Goal: Transaction & Acquisition: Purchase product/service

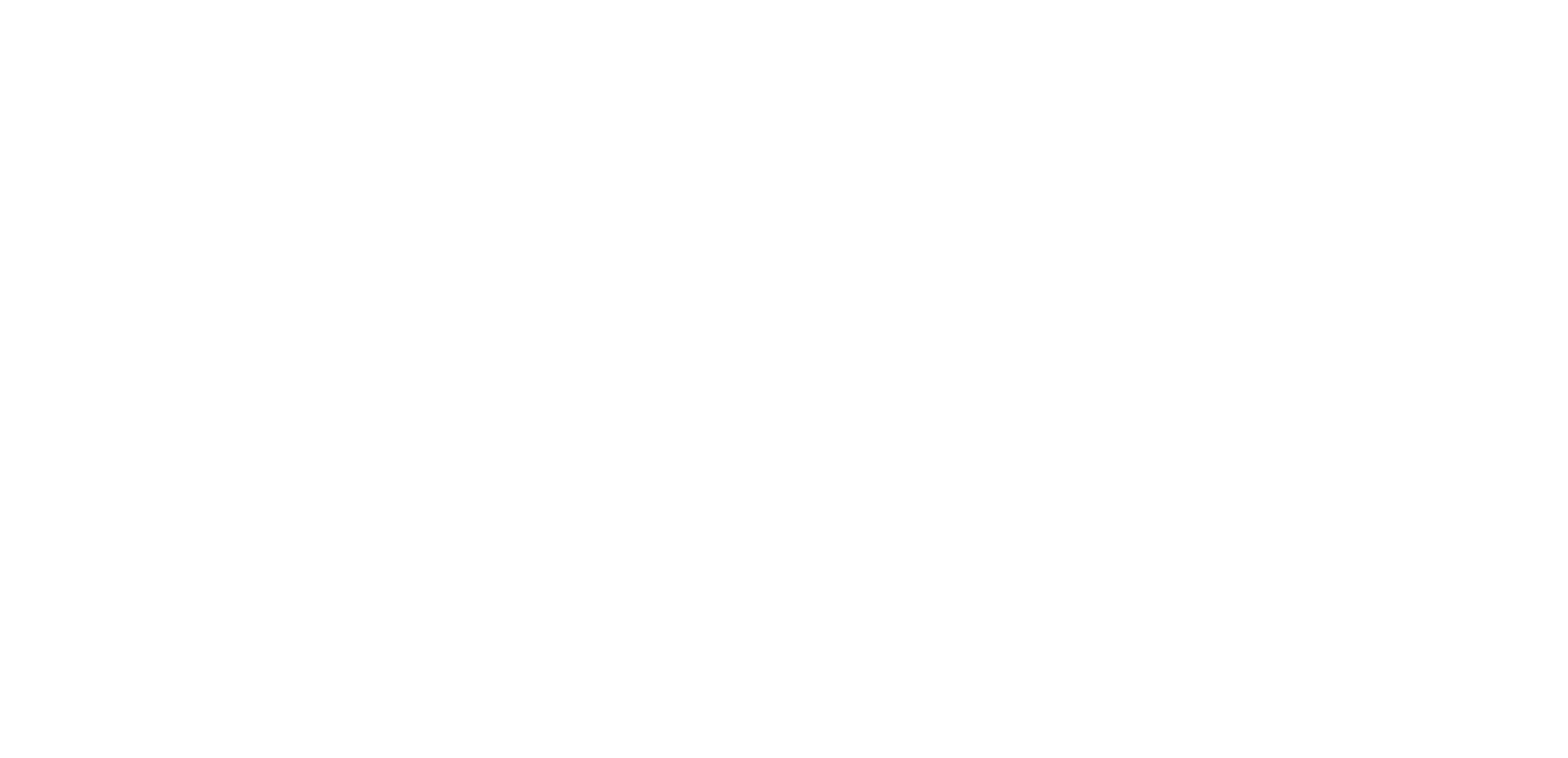
click at [907, 194] on html at bounding box center [784, 379] width 1568 height 758
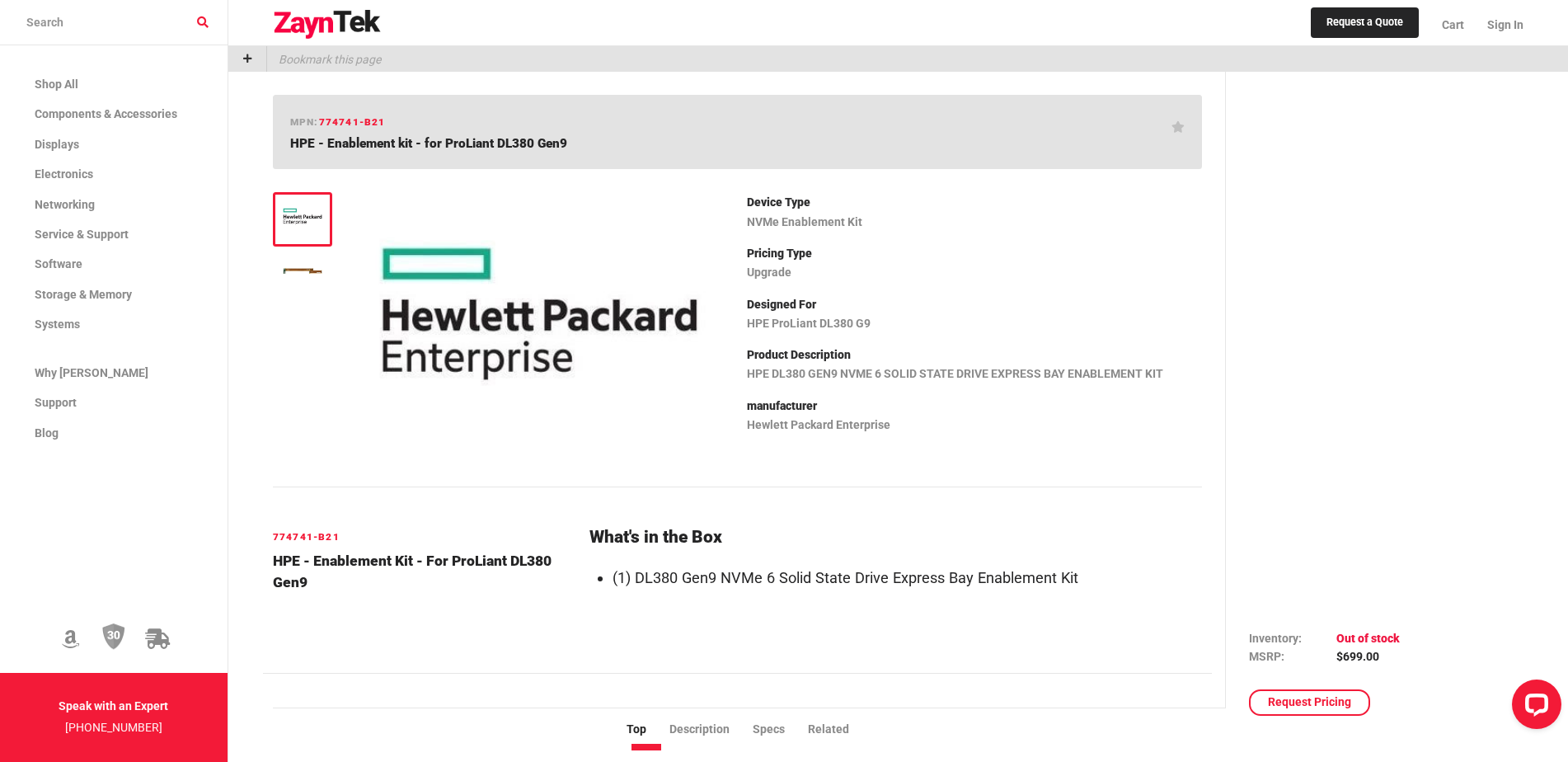
click at [296, 220] on img at bounding box center [303, 216] width 43 height 32
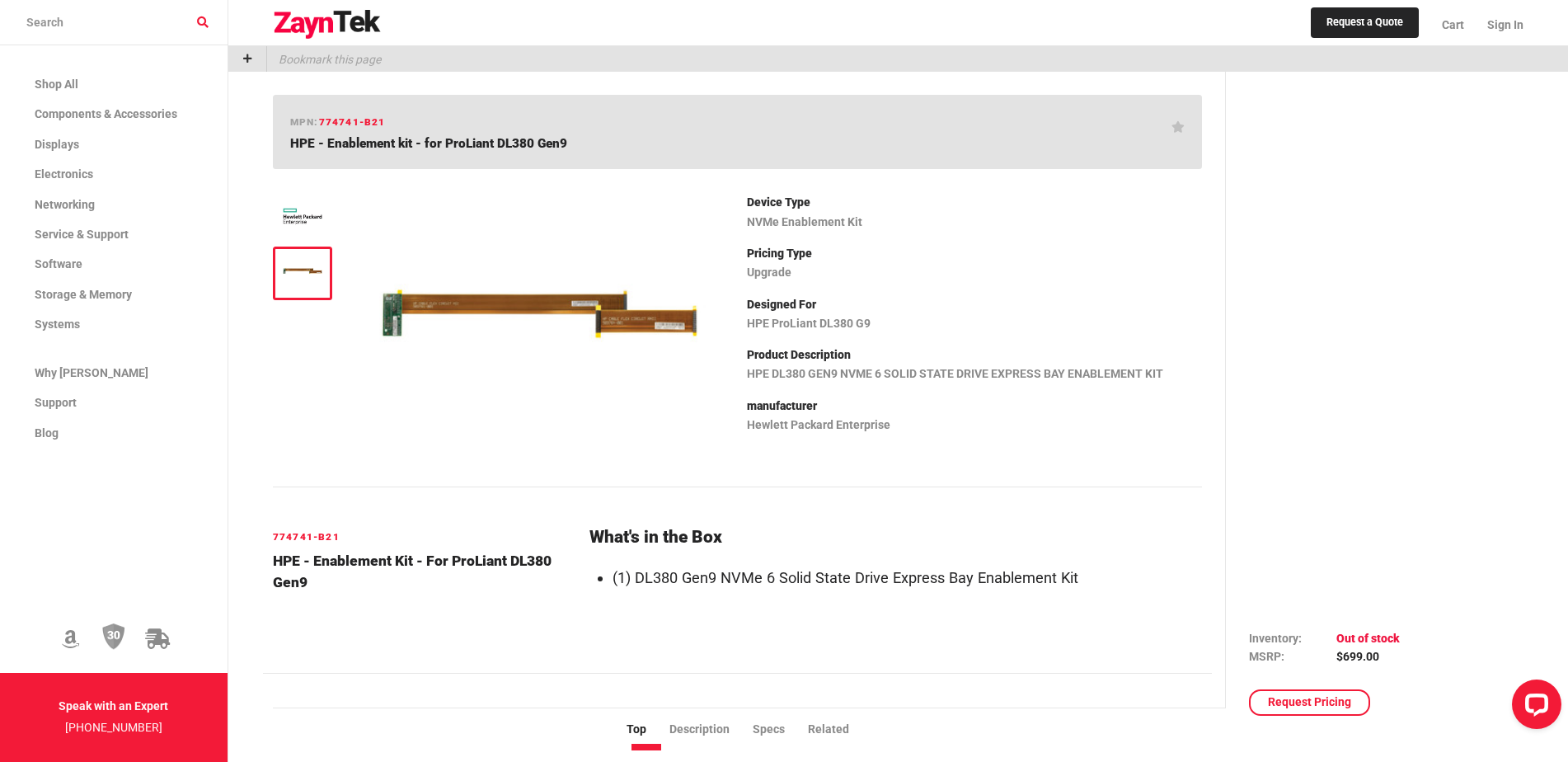
scroll to position [82, 0]
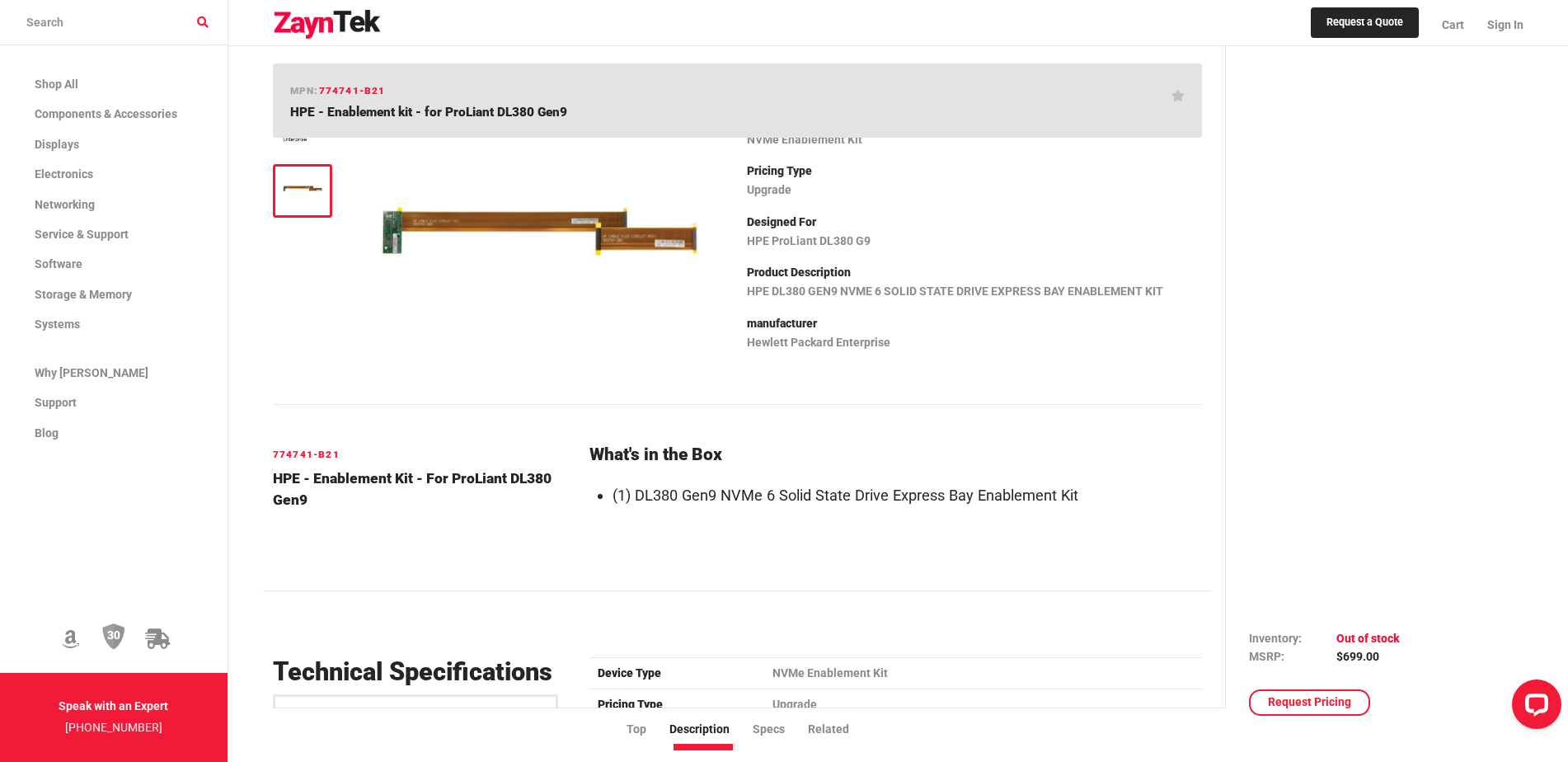
click at [468, 223] on img at bounding box center [539, 231] width 350 height 262
click at [640, 234] on img at bounding box center [539, 231] width 350 height 262
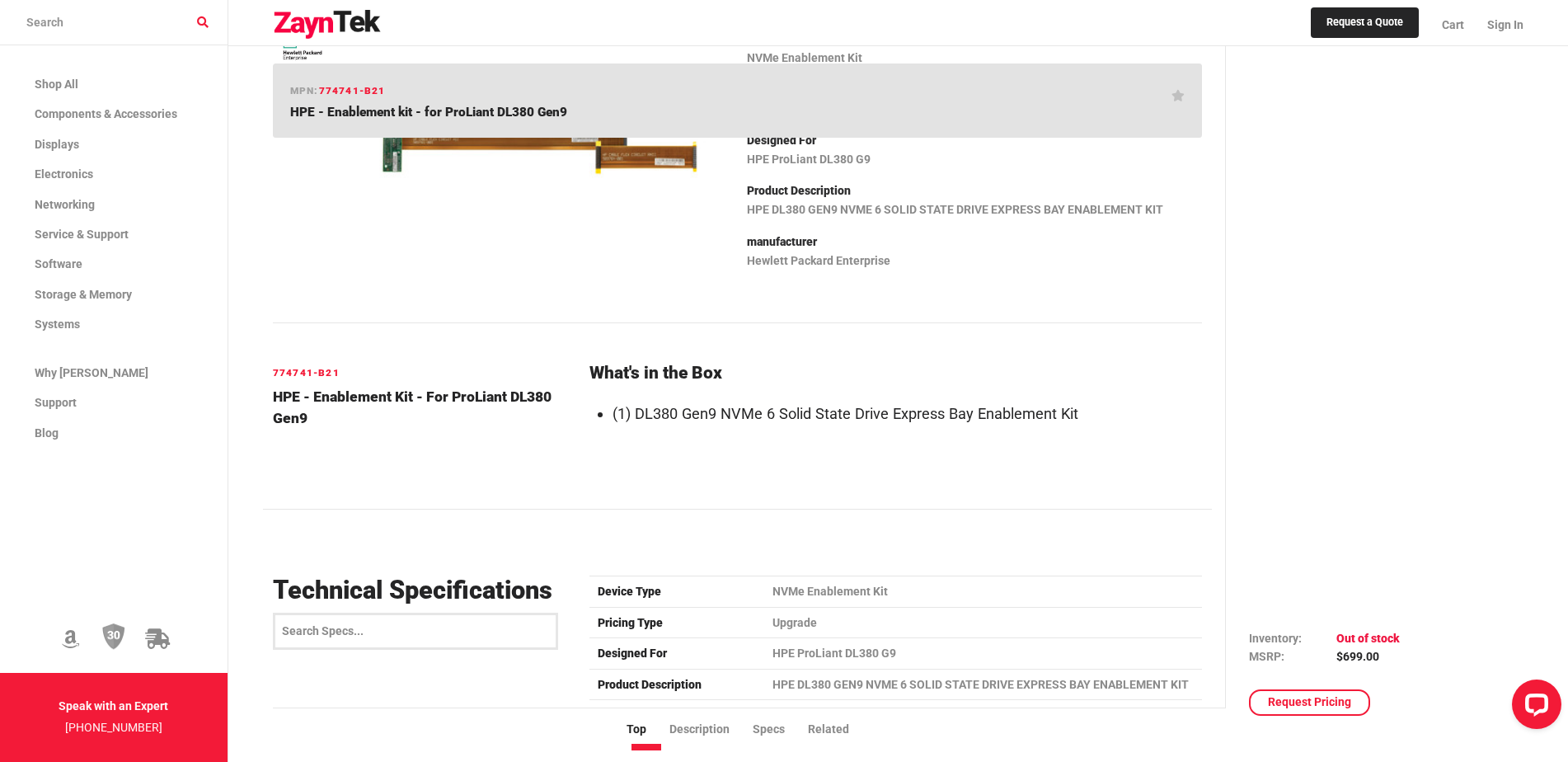
scroll to position [330, 0]
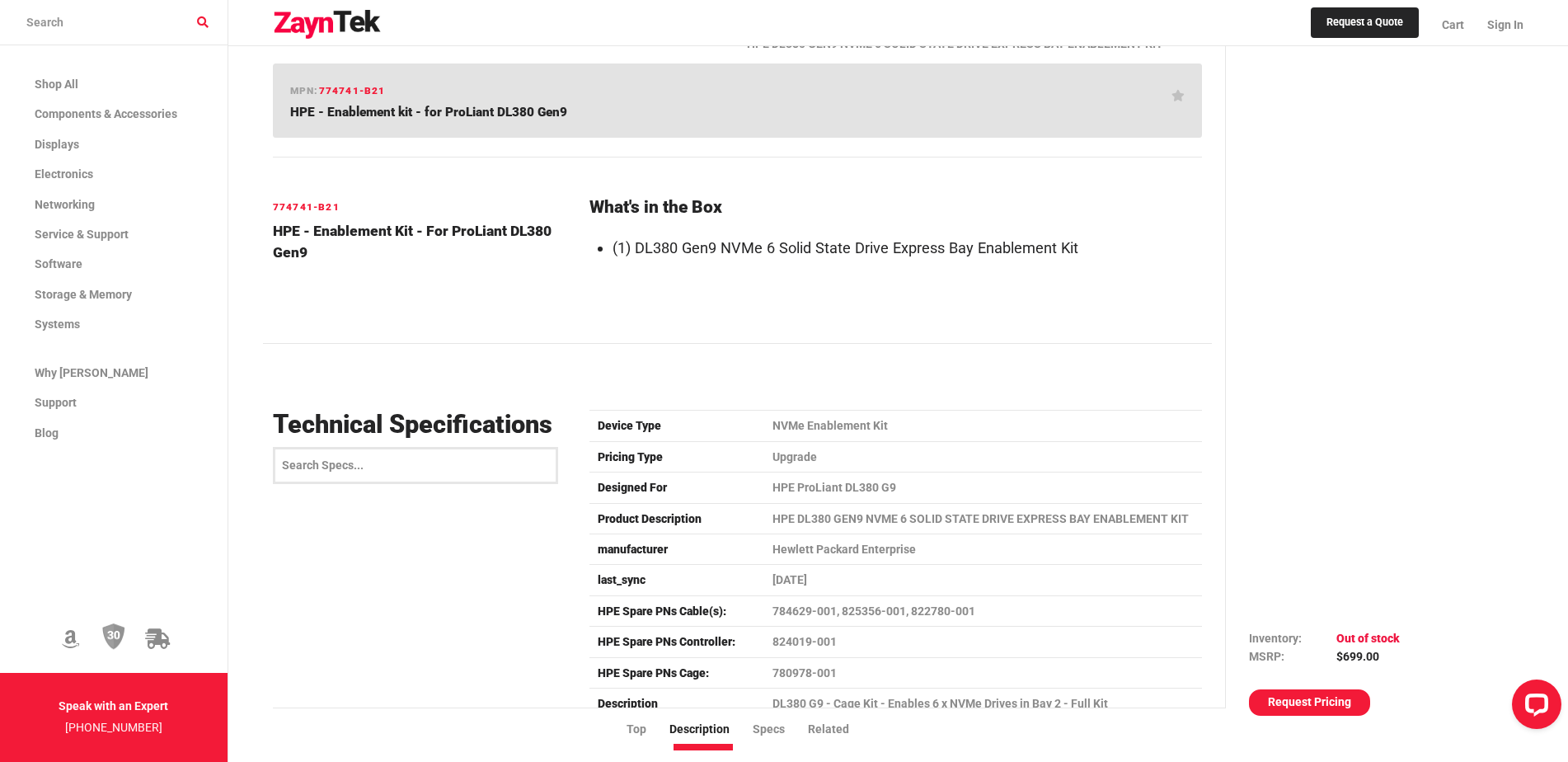
click at [1317, 699] on link "Request Pricing" at bounding box center [1309, 702] width 121 height 26
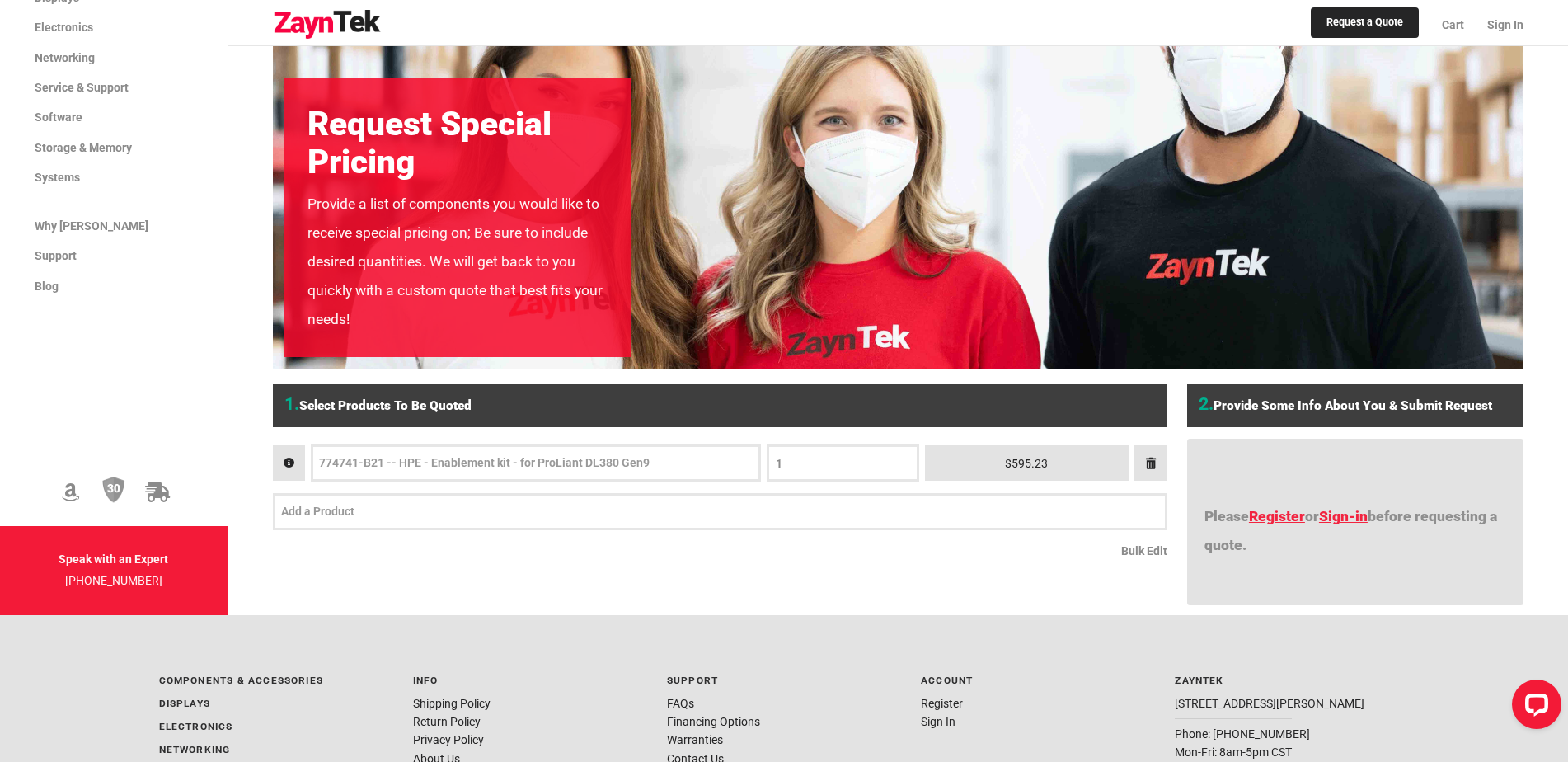
scroll to position [247, 0]
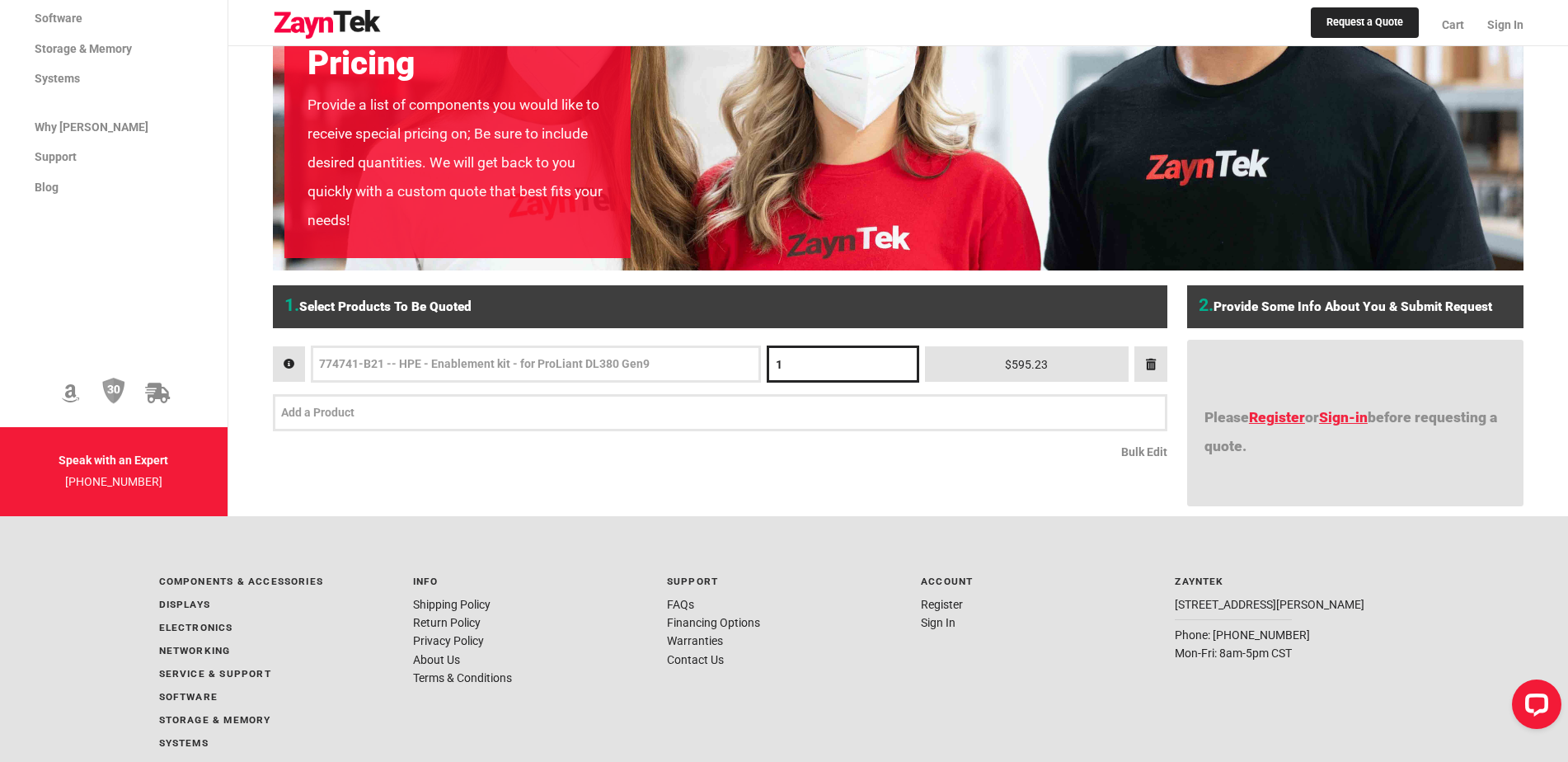
drag, startPoint x: 787, startPoint y: 365, endPoint x: 760, endPoint y: 371, distance: 27.7
click at [760, 366] on div "1 $595.23" at bounding box center [720, 364] width 894 height 37
type input "4"
click at [1288, 417] on link "Register" at bounding box center [1277, 417] width 56 height 17
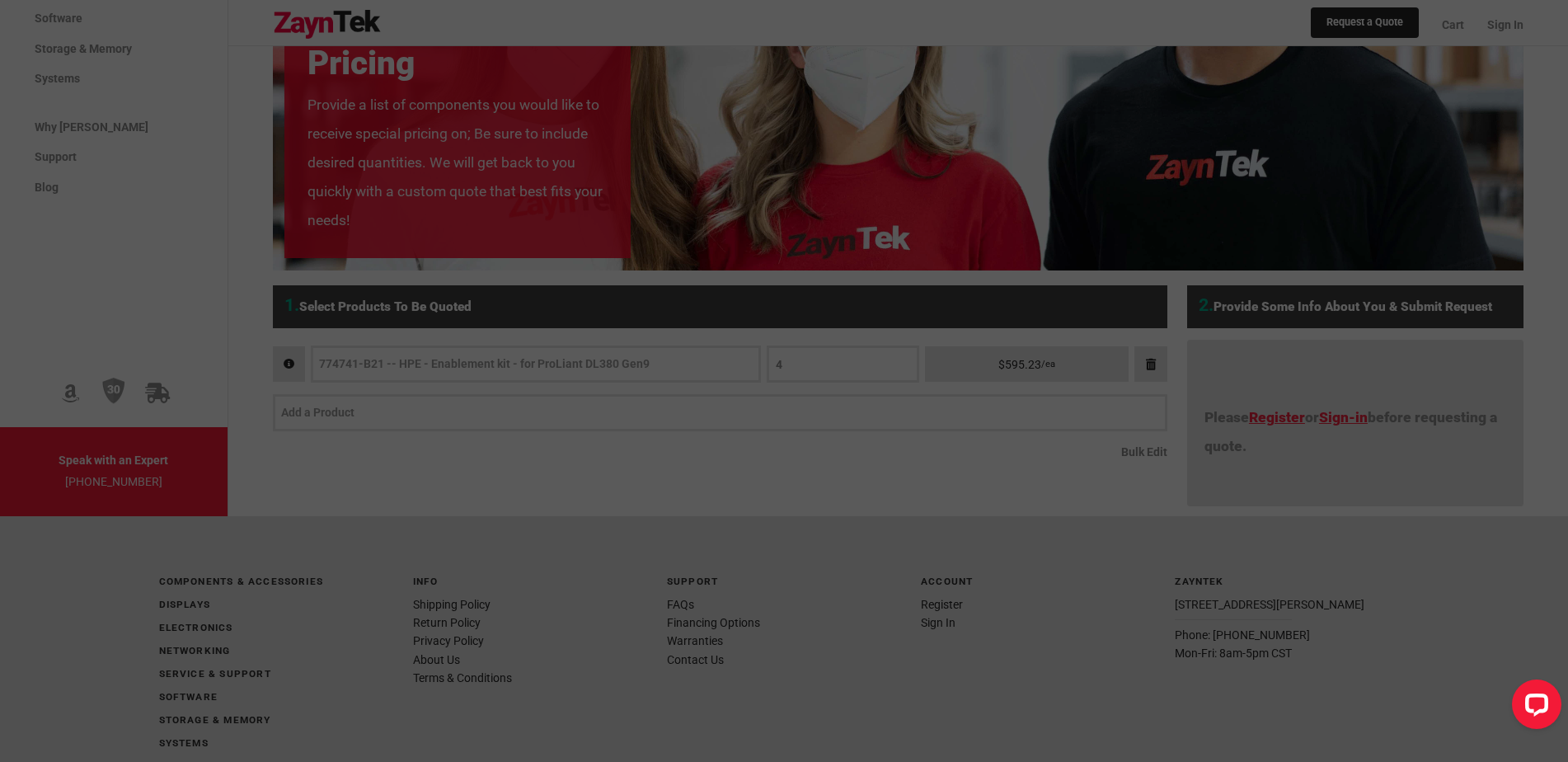
click at [1324, 134] on input "email" at bounding box center [1386, 132] width 294 height 37
click at [1325, 130] on input "email" at bounding box center [1386, 132] width 294 height 37
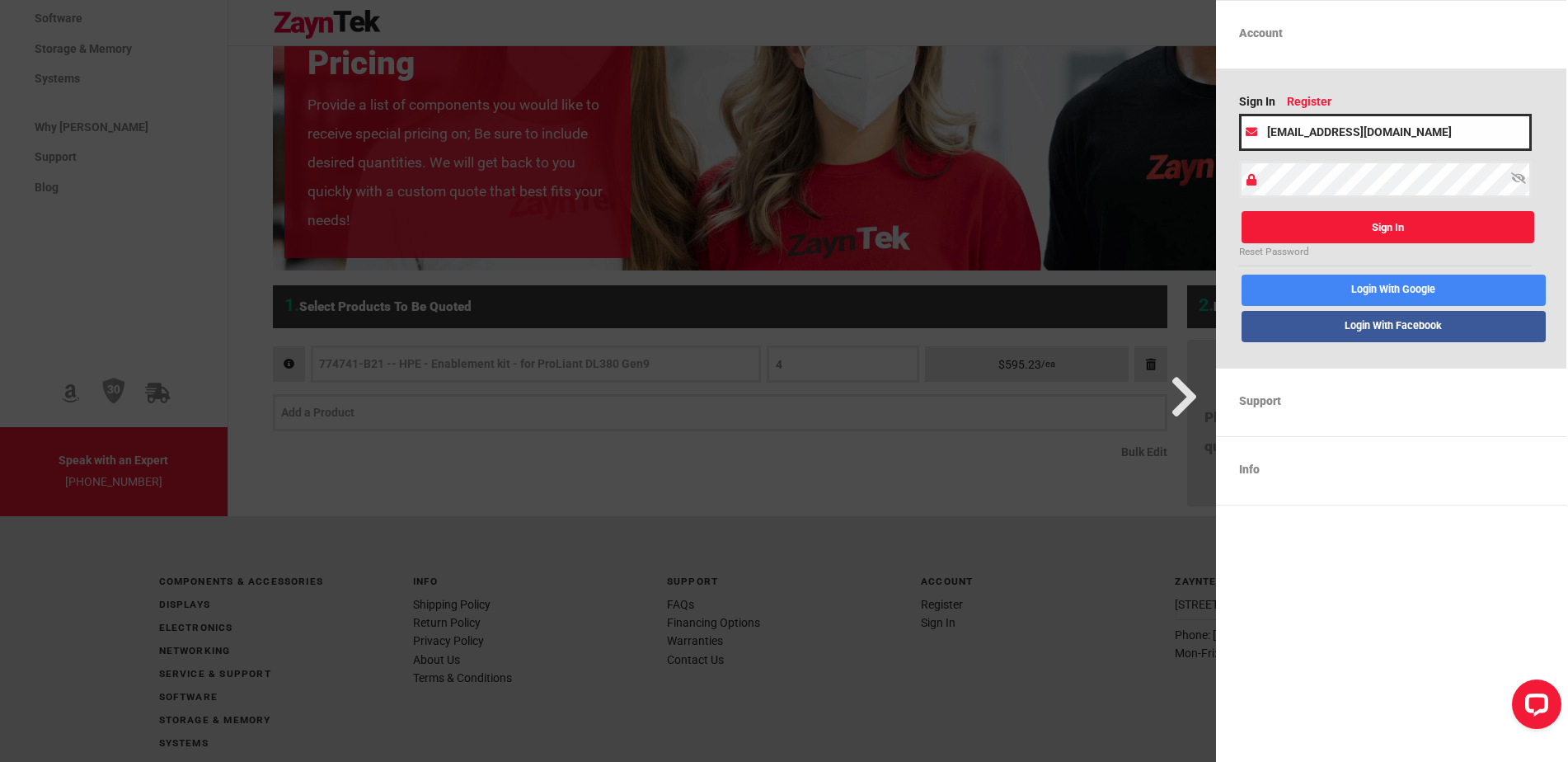
type input "nxgenovesi@bridgeway.io"
click at [1307, 100] on link "Register" at bounding box center [1315, 103] width 56 height 21
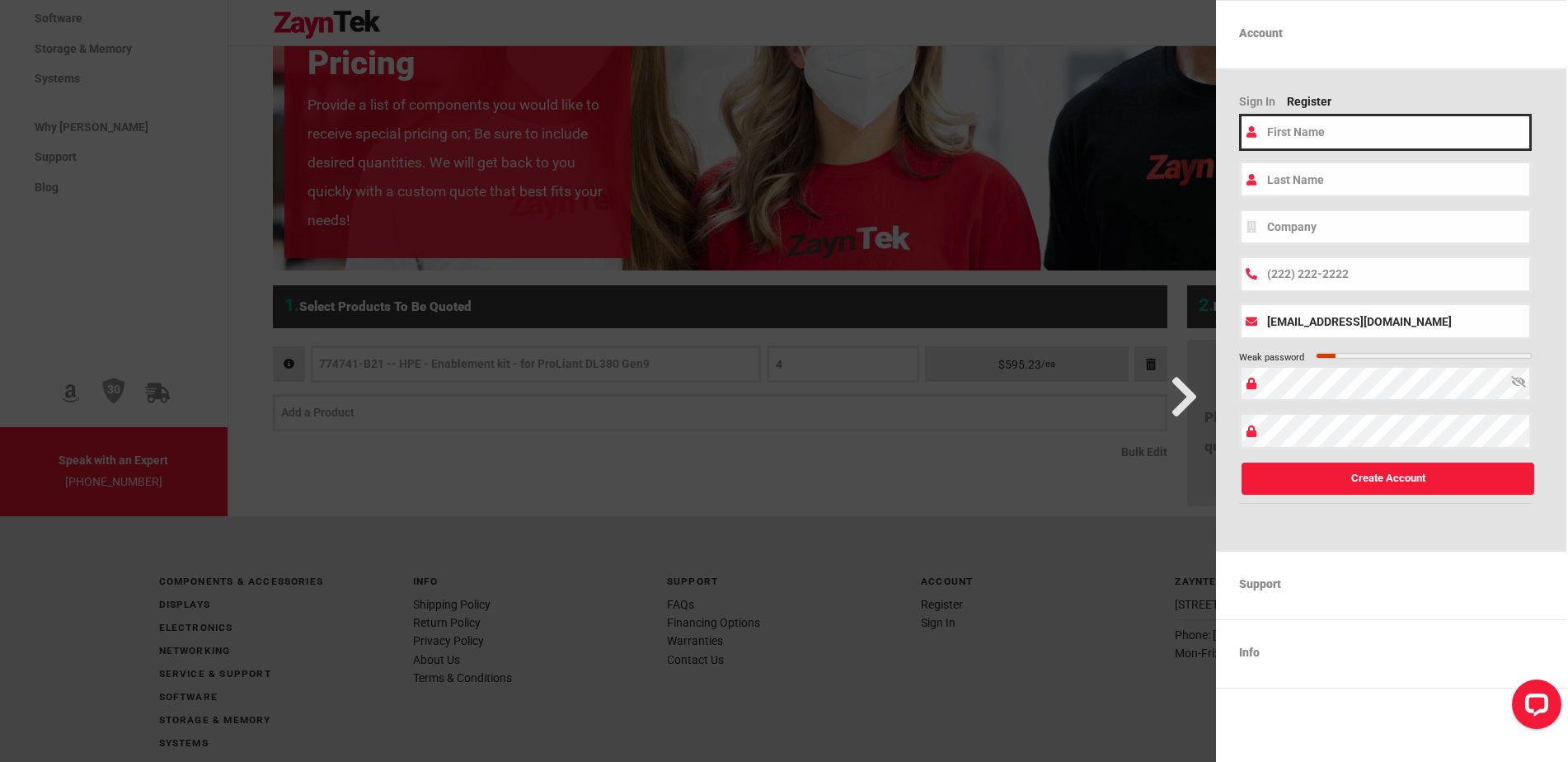
click at [1321, 128] on input "text" at bounding box center [1386, 132] width 294 height 37
type input "Nicholas"
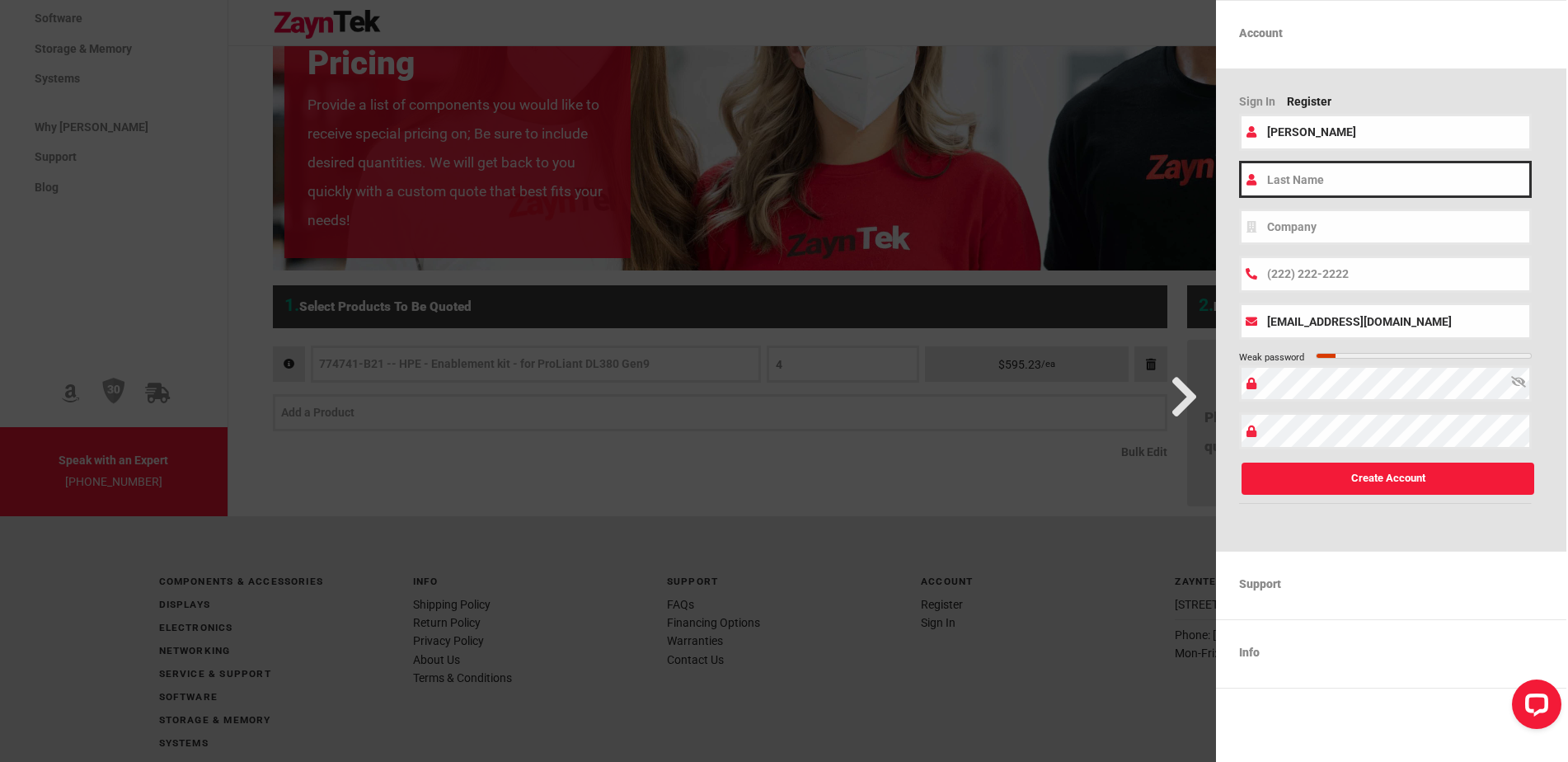
type input "Genovesi"
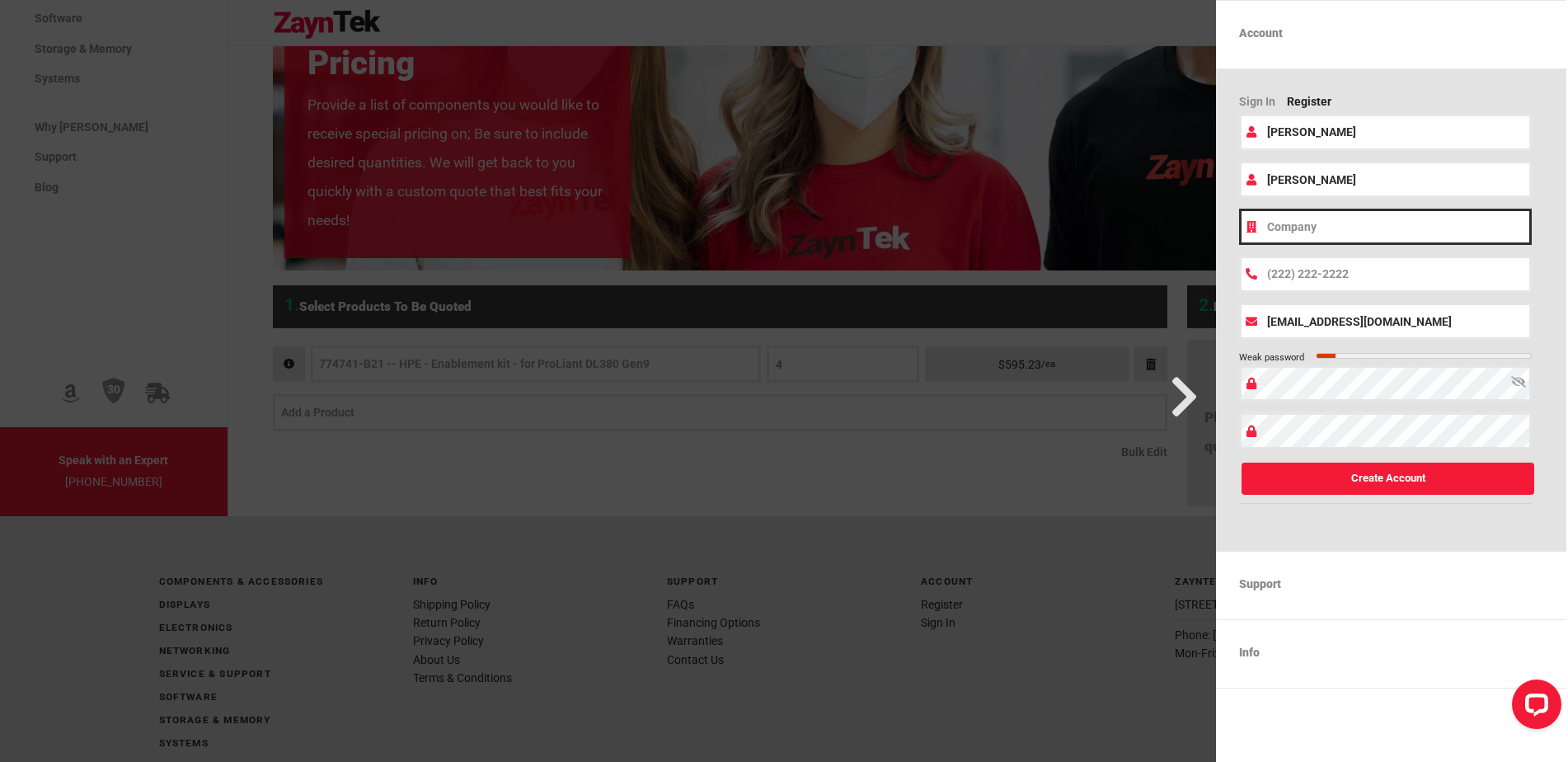
type input "Bridgeway"
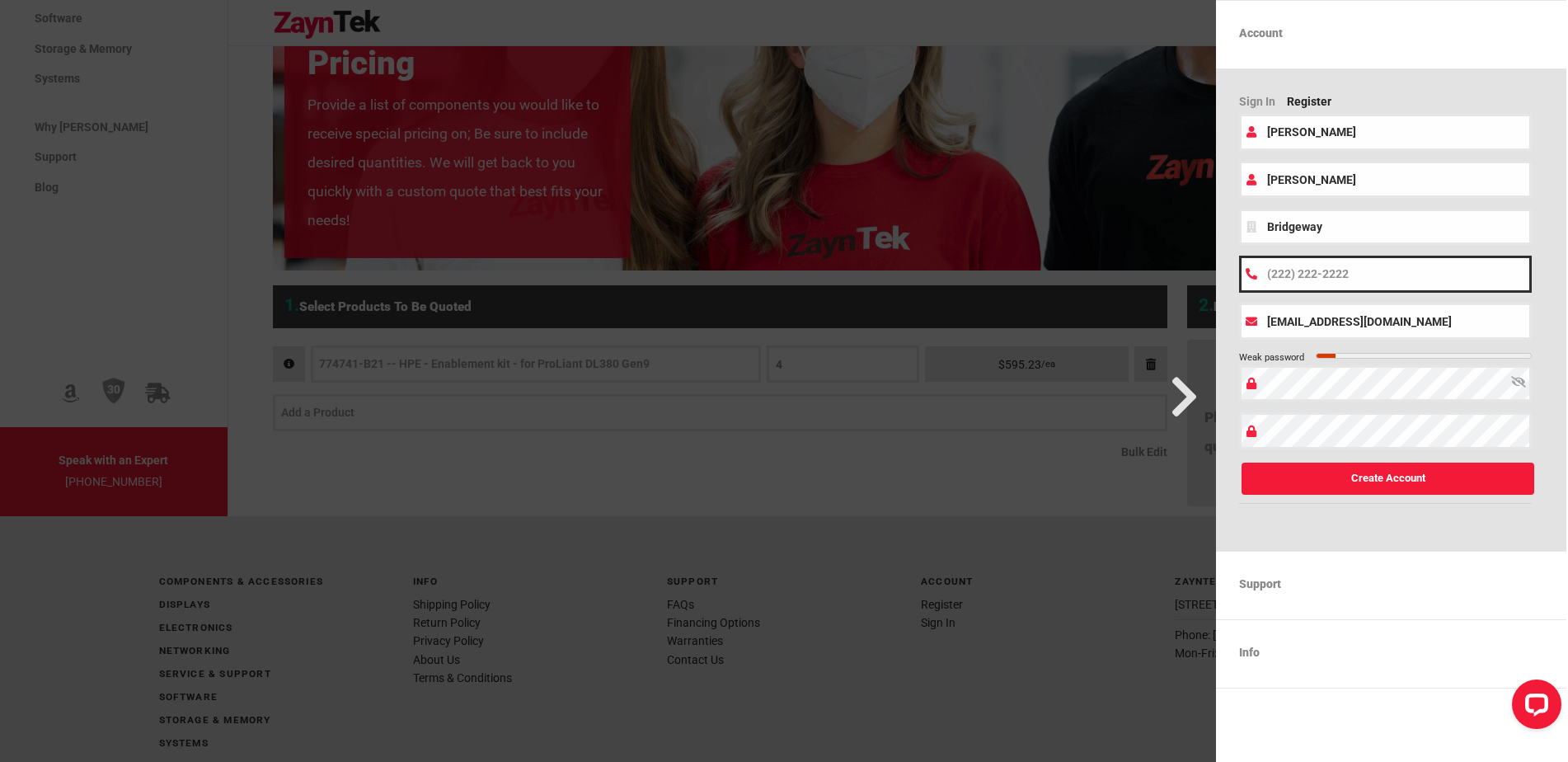
type input "(141) 278-7442"
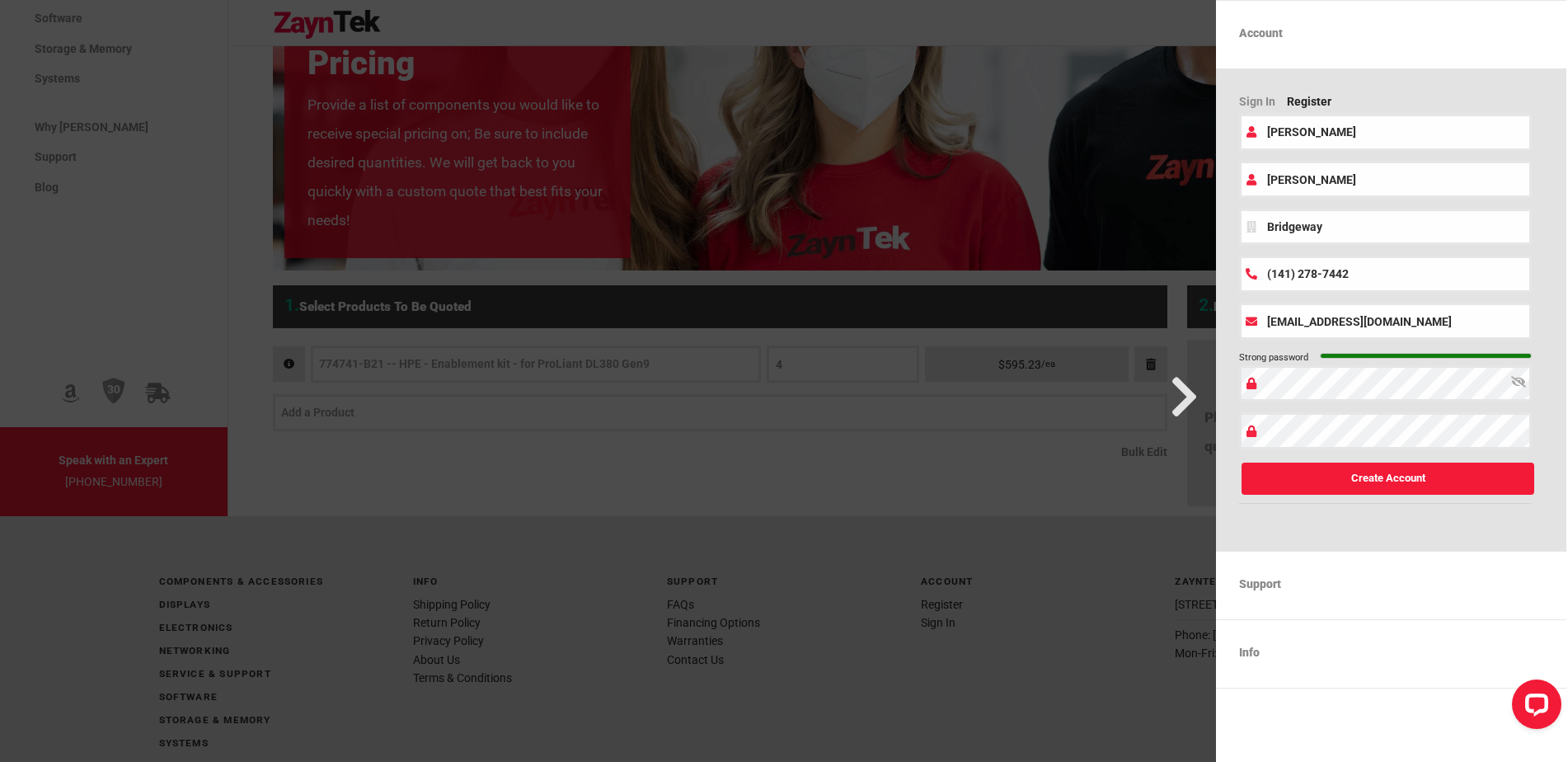
click at [1329, 671] on link "info" at bounding box center [1392, 652] width 352 height 65
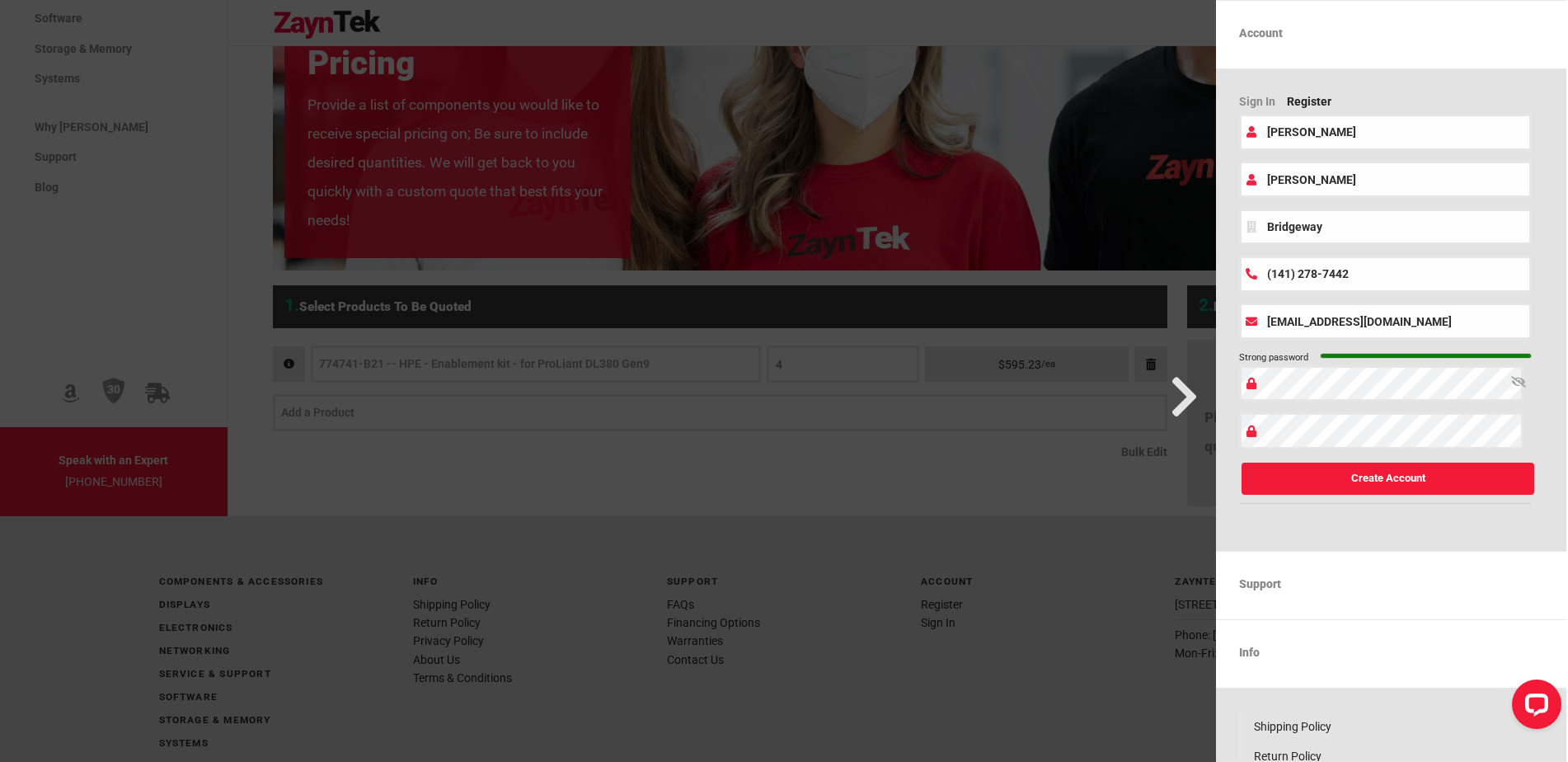
click at [1369, 475] on button "Create Account" at bounding box center [1388, 478] width 294 height 32
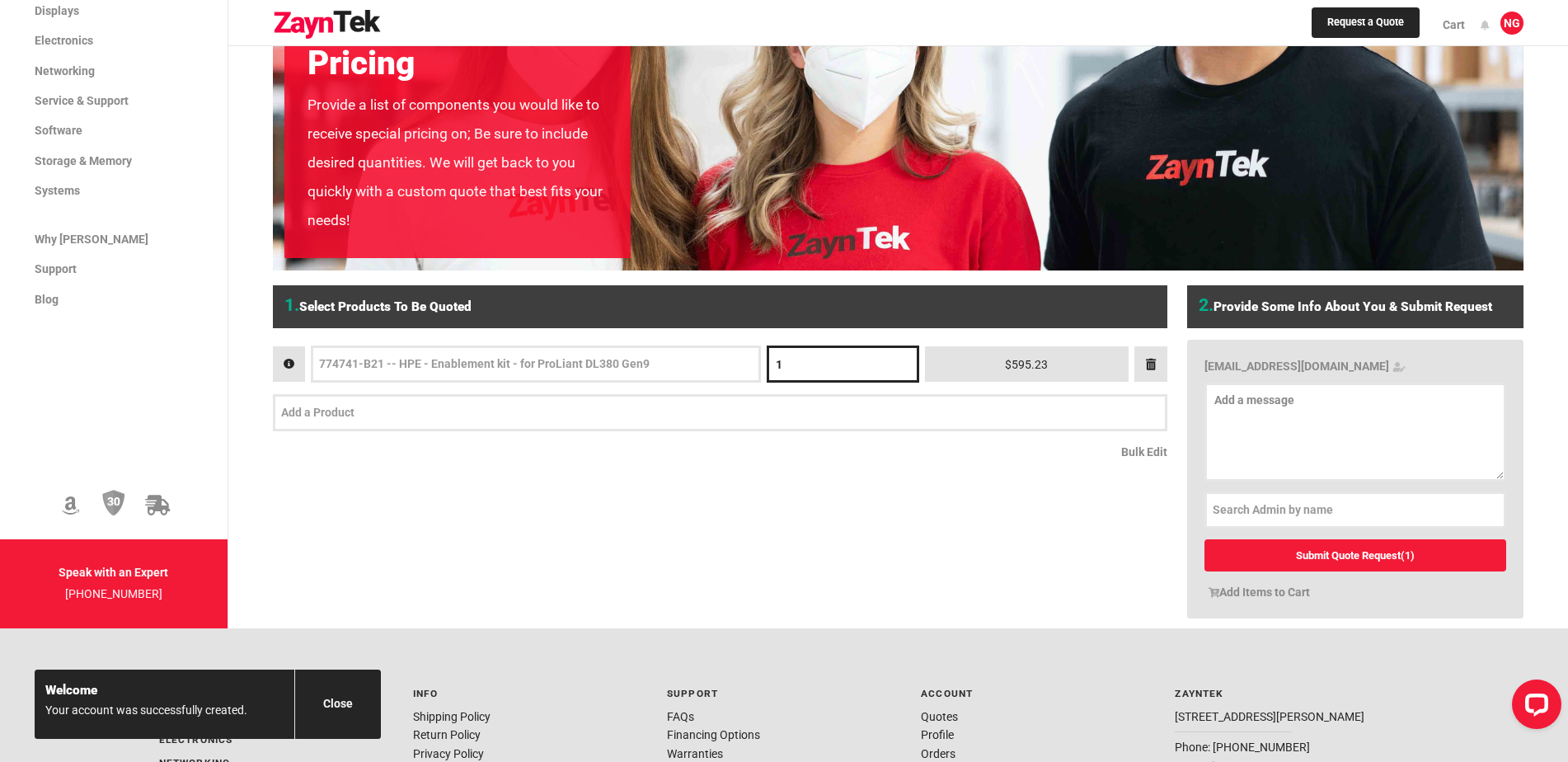
click at [786, 370] on input "1" at bounding box center [843, 364] width 153 height 37
click at [896, 364] on input "2" at bounding box center [843, 364] width 153 height 37
click at [896, 364] on input "3" at bounding box center [843, 364] width 153 height 37
type input "4"
click at [896, 364] on input "4" at bounding box center [843, 364] width 153 height 37
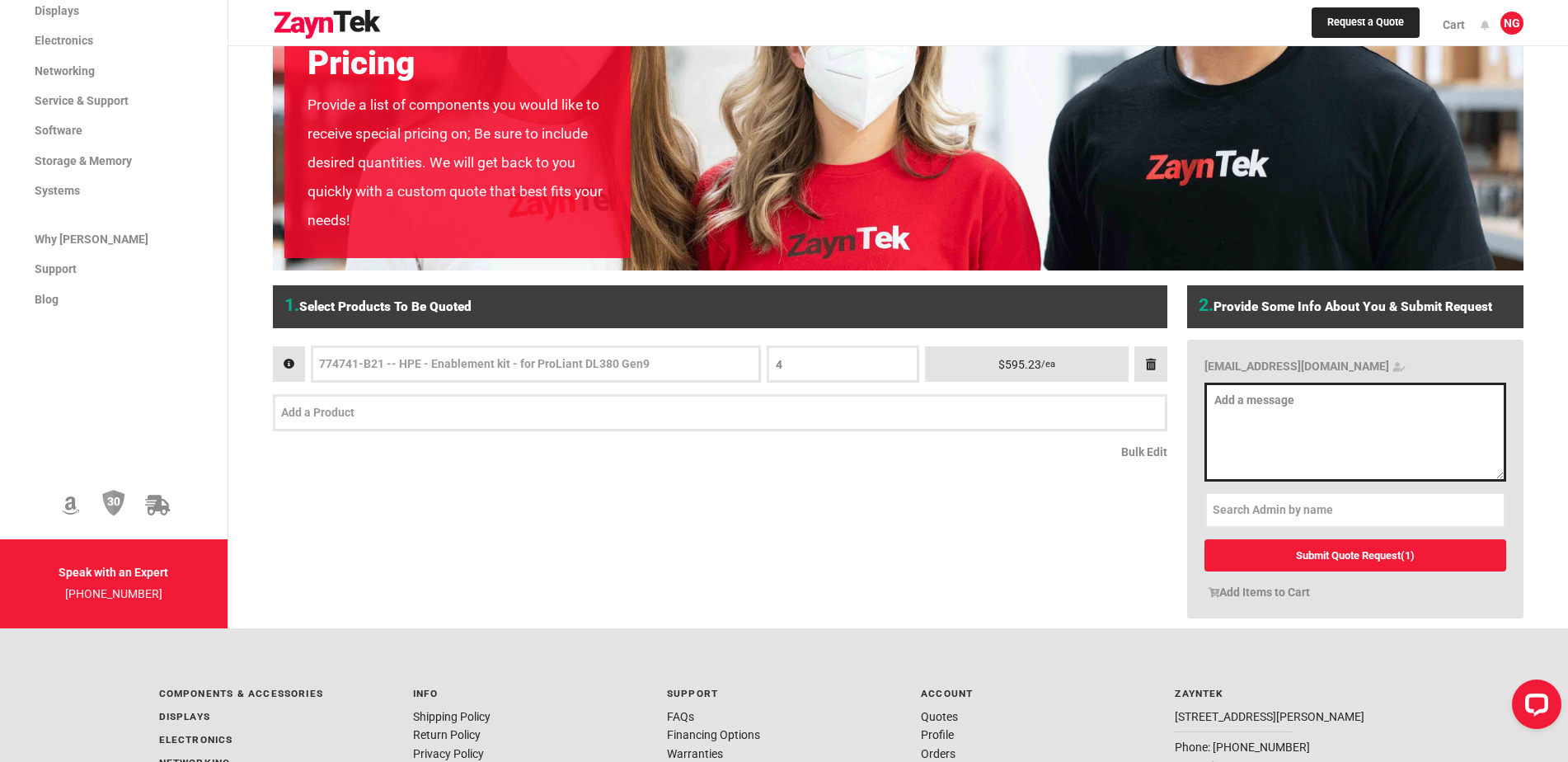
click at [1249, 409] on textarea at bounding box center [1356, 431] width 302 height 99
type textarea "Like to get this quote ASAP Thanks"
click at [1336, 558] on link "Submit Quote Request (1)" at bounding box center [1356, 555] width 302 height 32
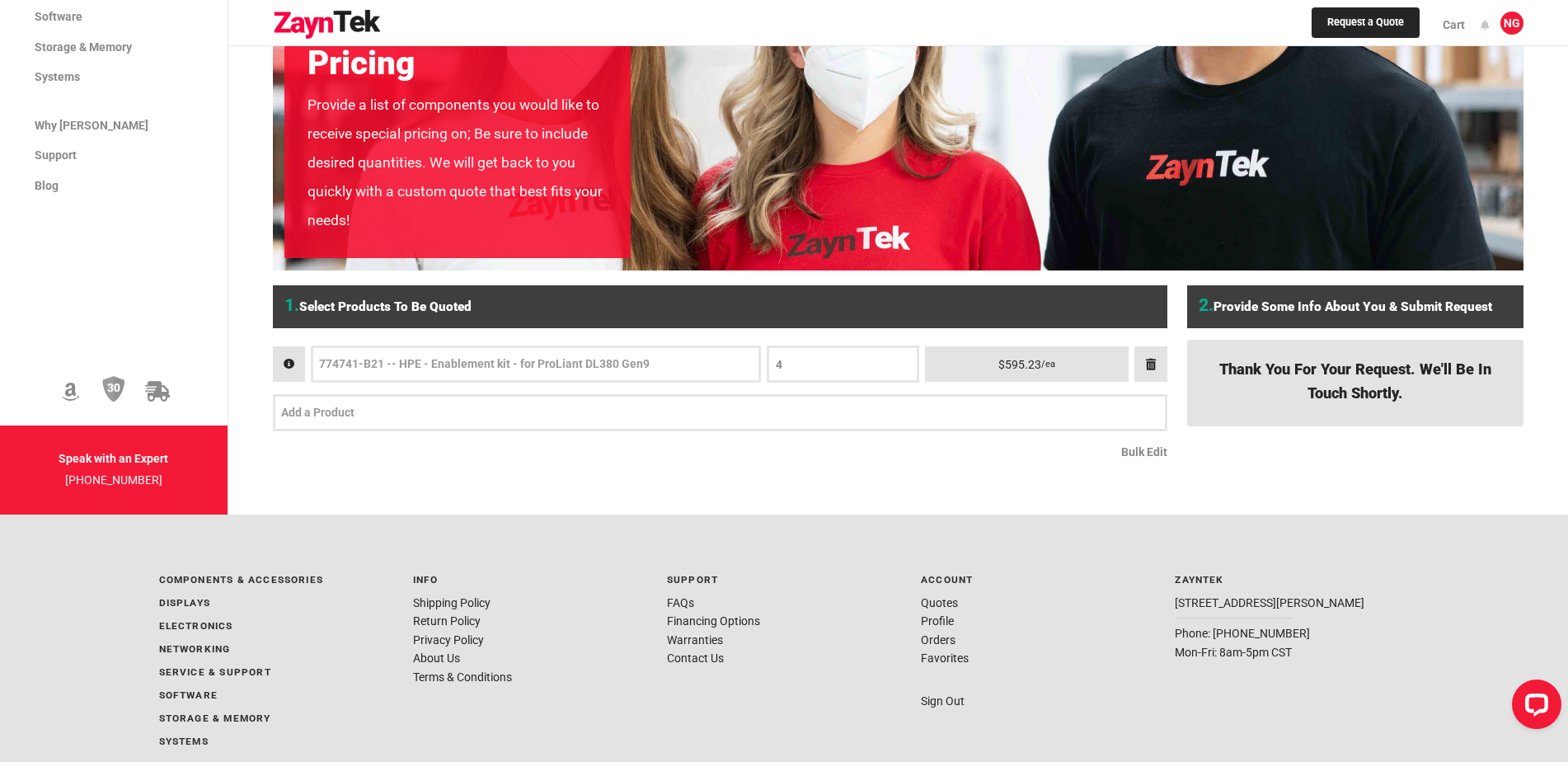
click at [859, 476] on div "1. Select Products to be Quoted 4 $595.23 /ea Bulk Edit" at bounding box center [724, 384] width 904 height 218
